Goal: Task Accomplishment & Management: Complete application form

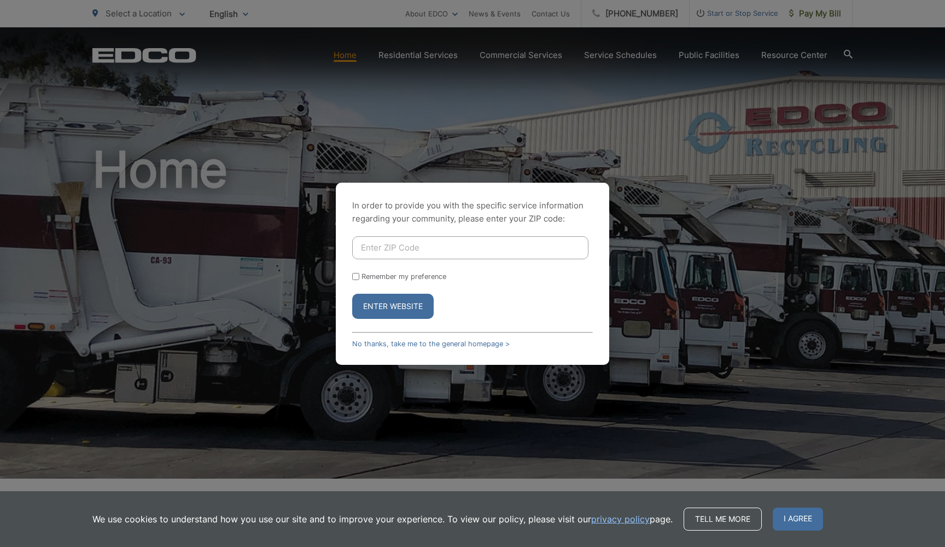
click at [402, 248] on input "Enter ZIP Code" at bounding box center [470, 247] width 236 height 23
type input "92024"
click at [393, 312] on button "Enter Website" at bounding box center [393, 306] width 82 height 25
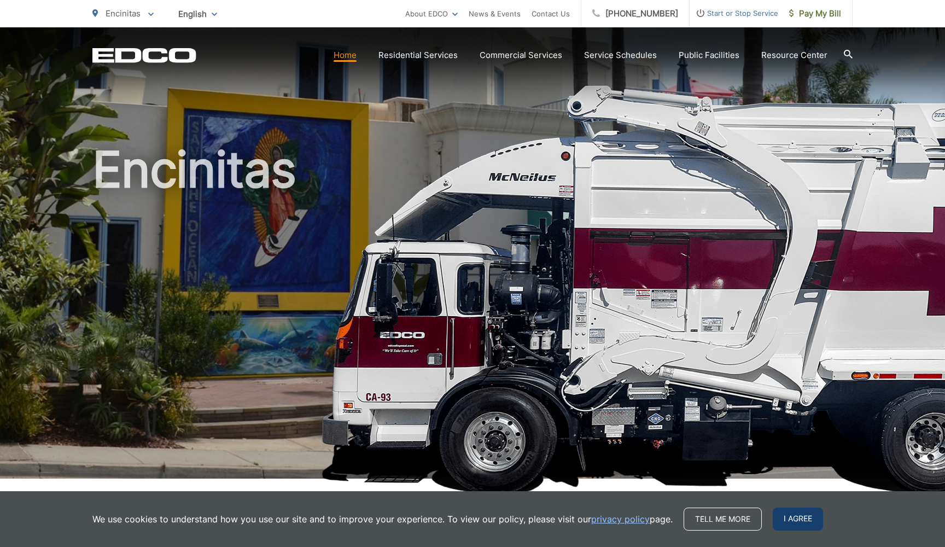
click at [792, 515] on span "I agree" at bounding box center [798, 519] width 50 height 23
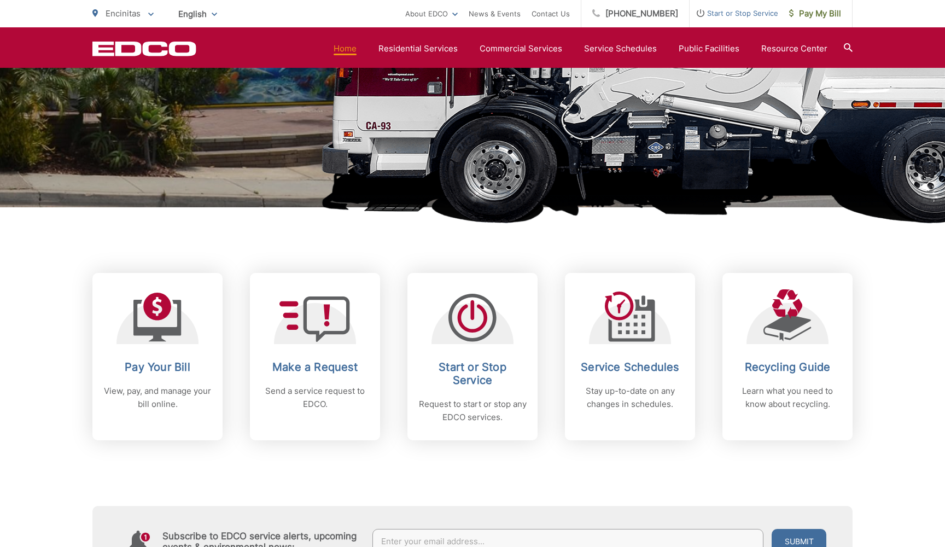
scroll to position [278, 0]
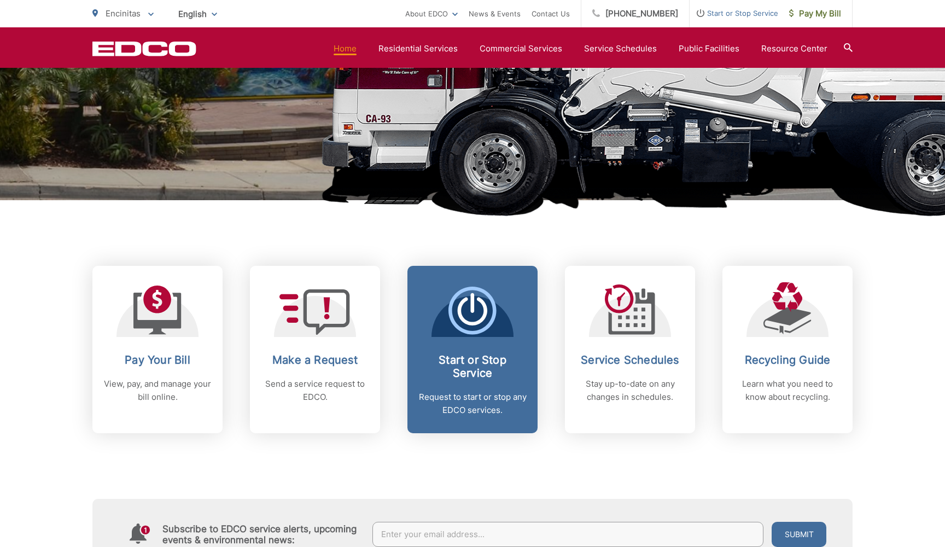
click at [463, 312] on icon at bounding box center [473, 311] width 48 height 48
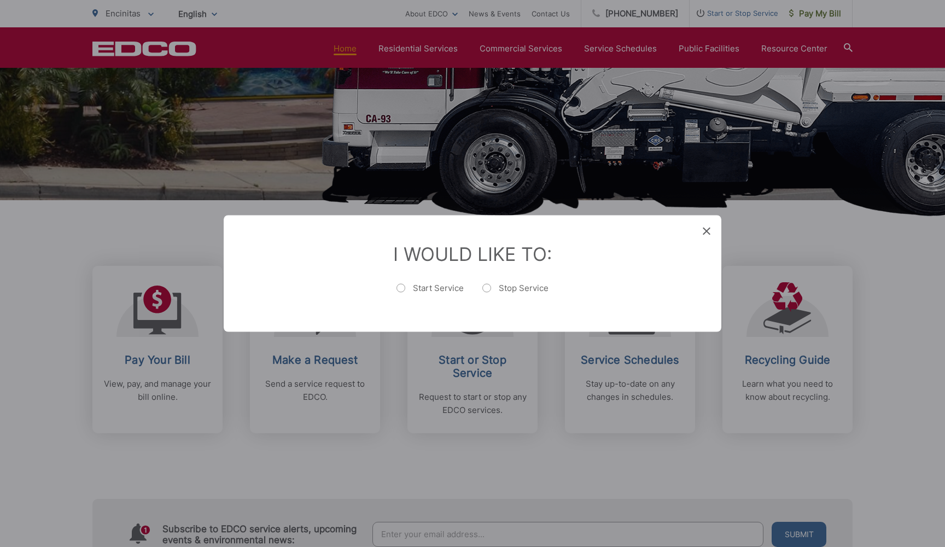
click at [400, 289] on label "Start Service" at bounding box center [430, 294] width 67 height 22
radio input "true"
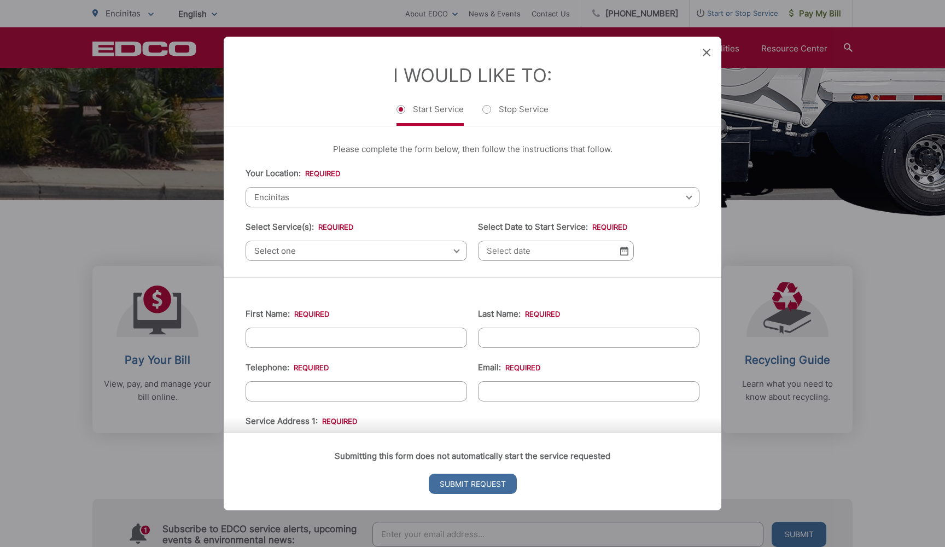
click at [367, 251] on span "Select one" at bounding box center [357, 251] width 222 height 20
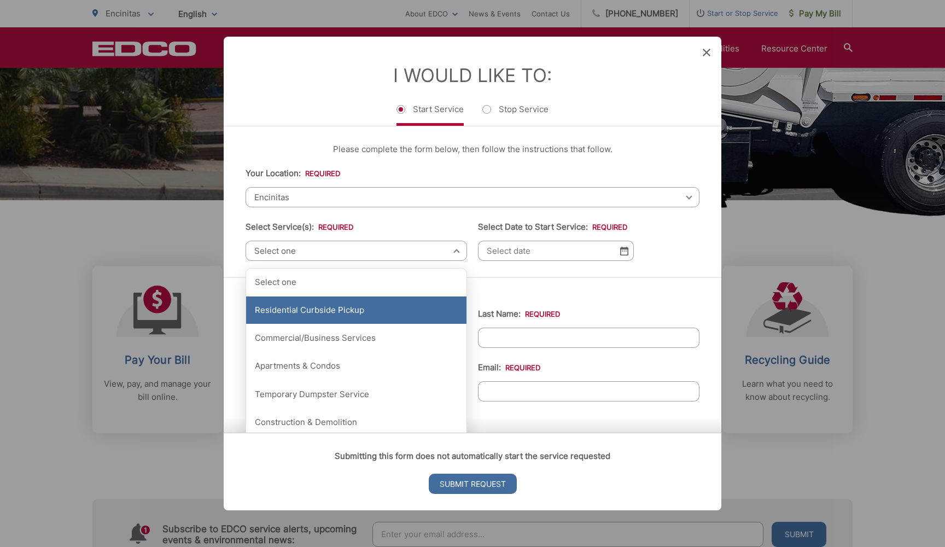
click at [368, 310] on div "Residential Curbside Pickup" at bounding box center [356, 310] width 220 height 27
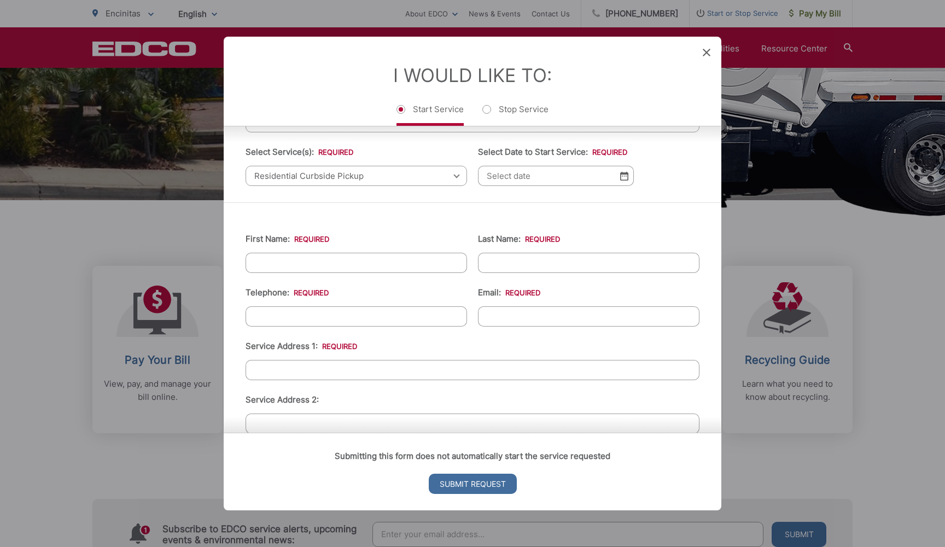
scroll to position [74, 0]
click at [529, 187] on input "Select Date to Start Service: *" at bounding box center [556, 177] width 156 height 20
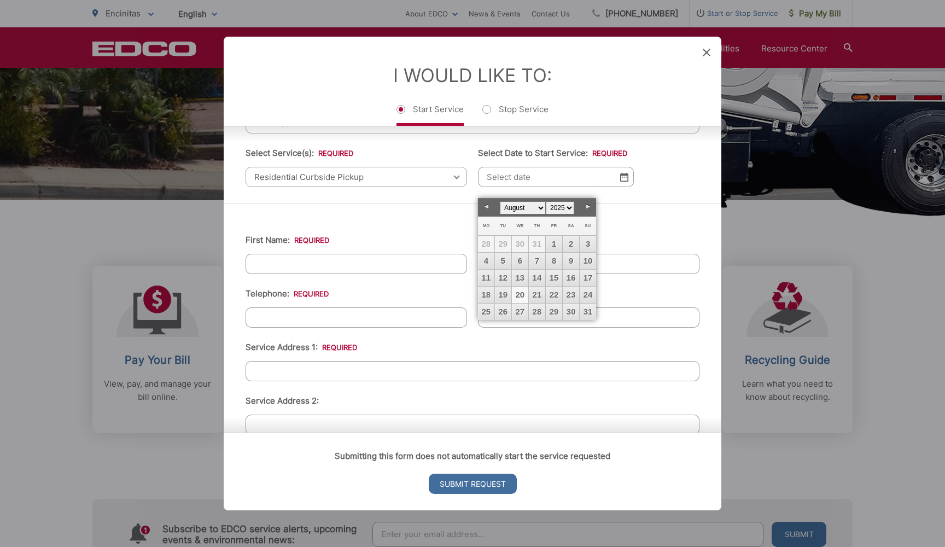
click at [520, 297] on link "20" at bounding box center [520, 295] width 16 height 16
type input "08/20/2025"
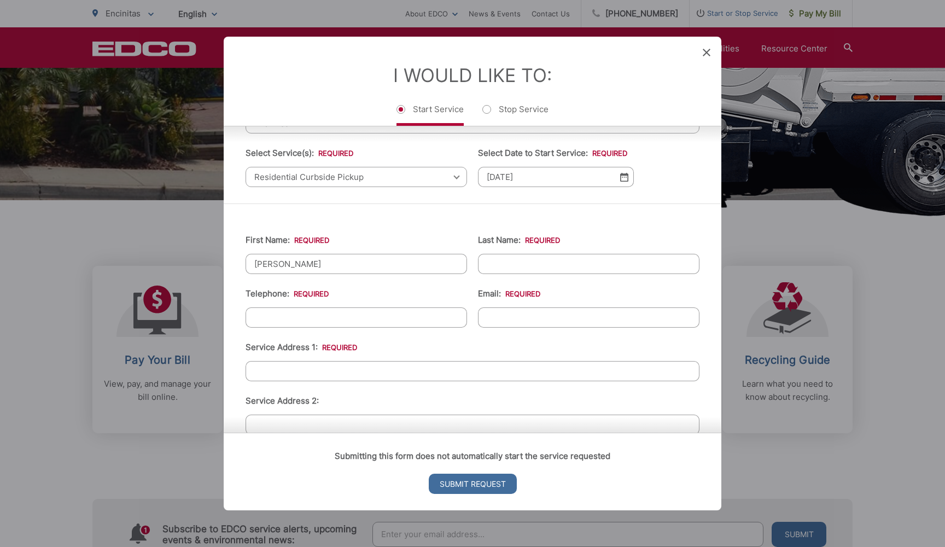
type input "Tania"
type input "Guevara Ramirez"
type input "(619) 755-7010"
type input "tani_guevara@hotmail.com"
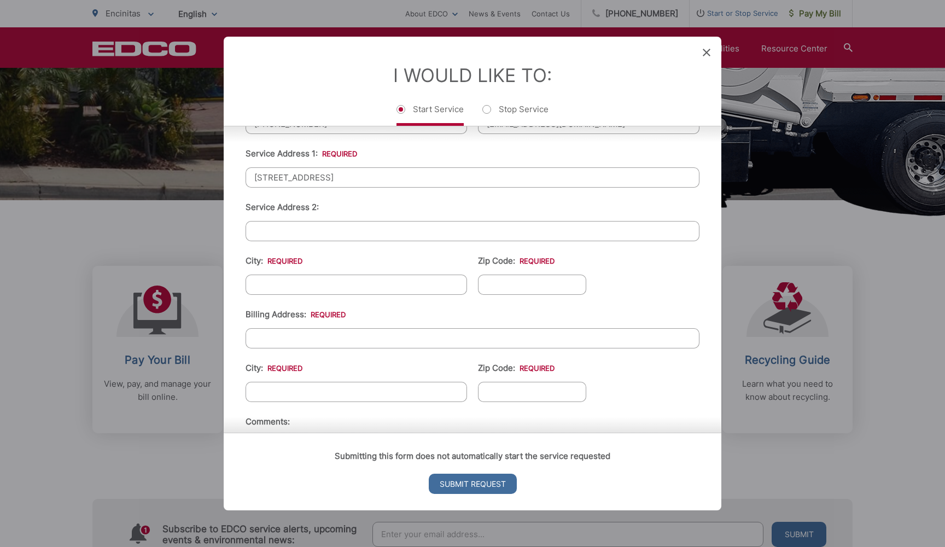
scroll to position [284, 0]
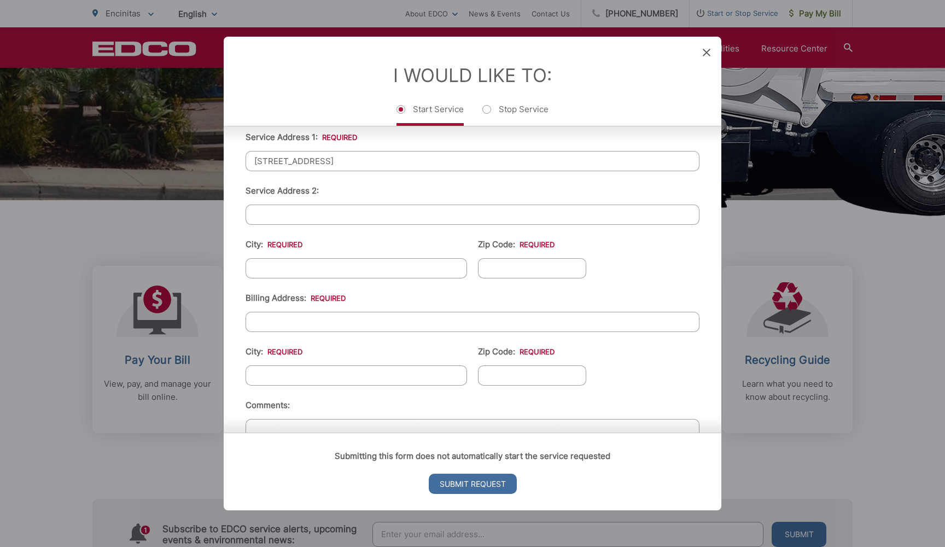
type input "919 Passiflora Av"
type input "Encinitas"
type input "92024"
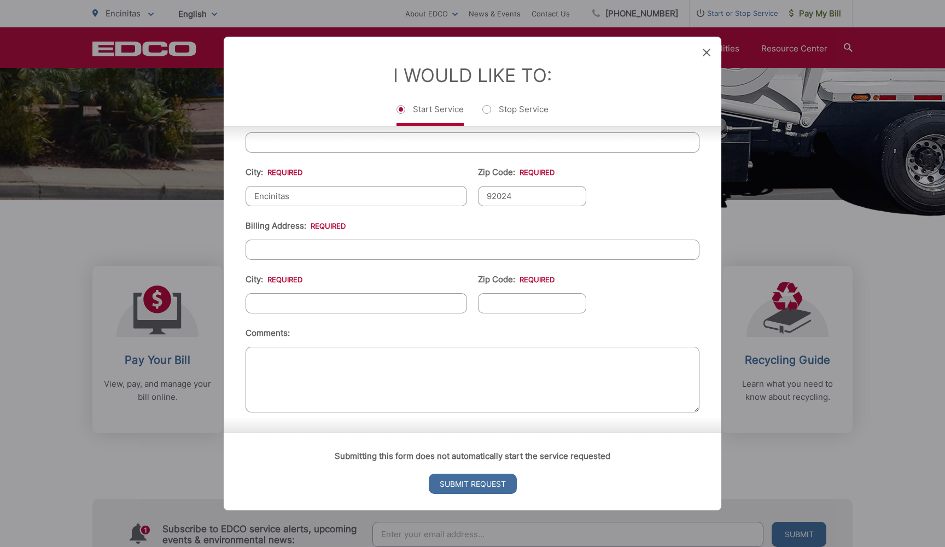
scroll to position [364, 0]
type input "919 Passiflora Av"
type input "Encinitas"
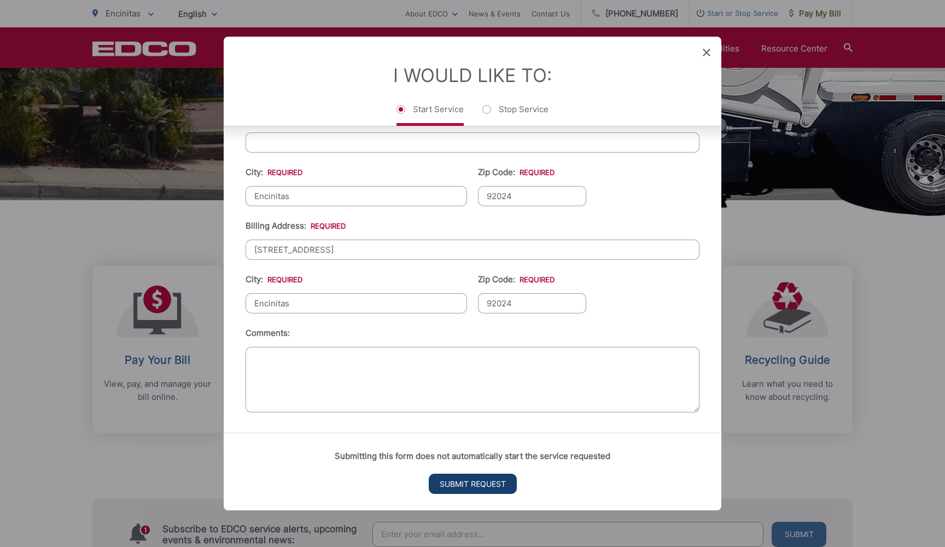
type input "92024"
click at [469, 485] on input "Submit Request" at bounding box center [473, 484] width 88 height 20
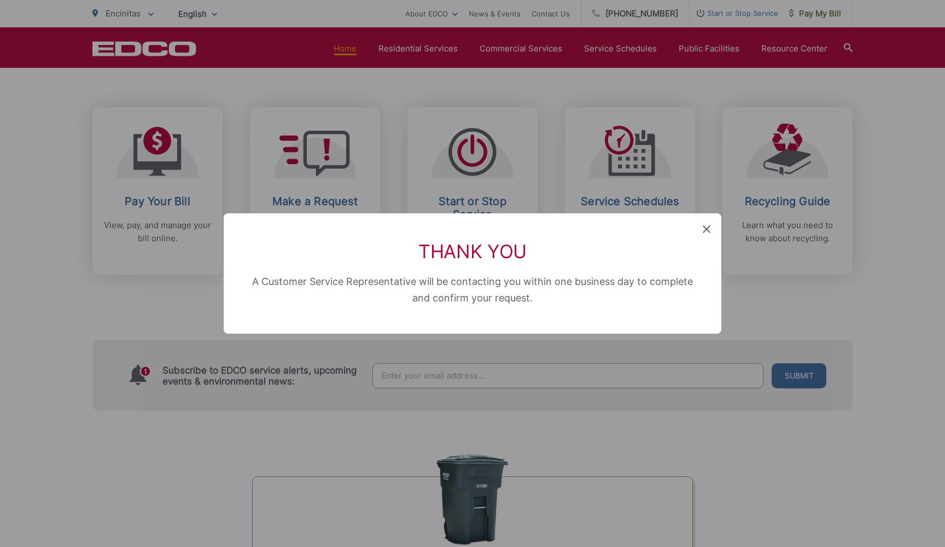
click at [706, 231] on icon at bounding box center [707, 229] width 8 height 8
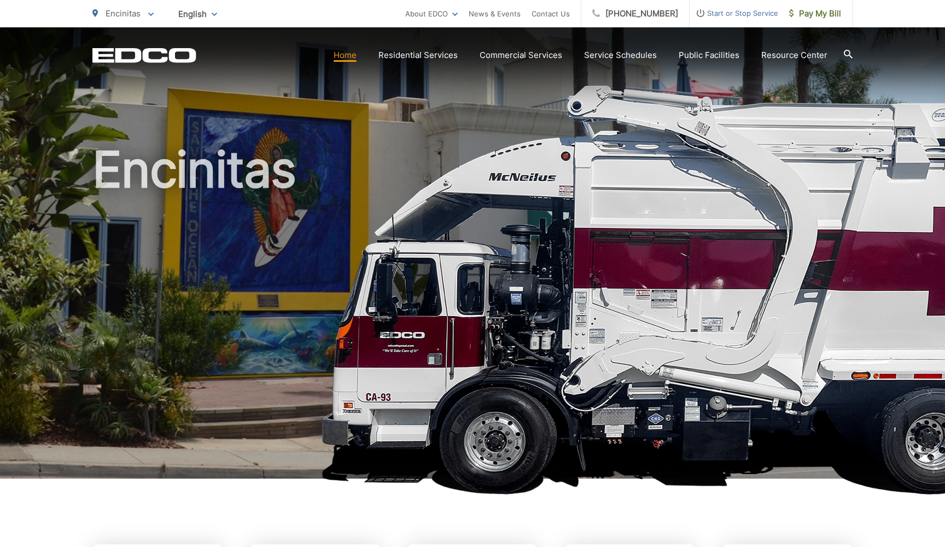
scroll to position [0, 0]
